Goal: Navigation & Orientation: Find specific page/section

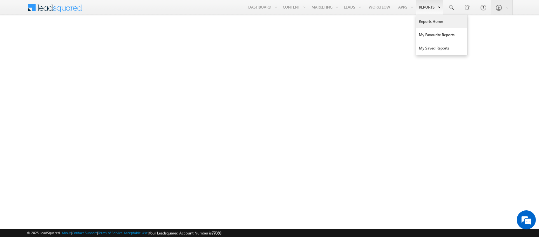
click at [425, 23] on link "Reports Home" at bounding box center [441, 21] width 51 height 13
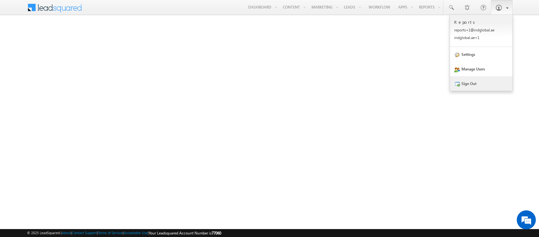
click at [473, 89] on link "Sign Out" at bounding box center [481, 83] width 62 height 15
